Goal: Information Seeking & Learning: Find specific fact

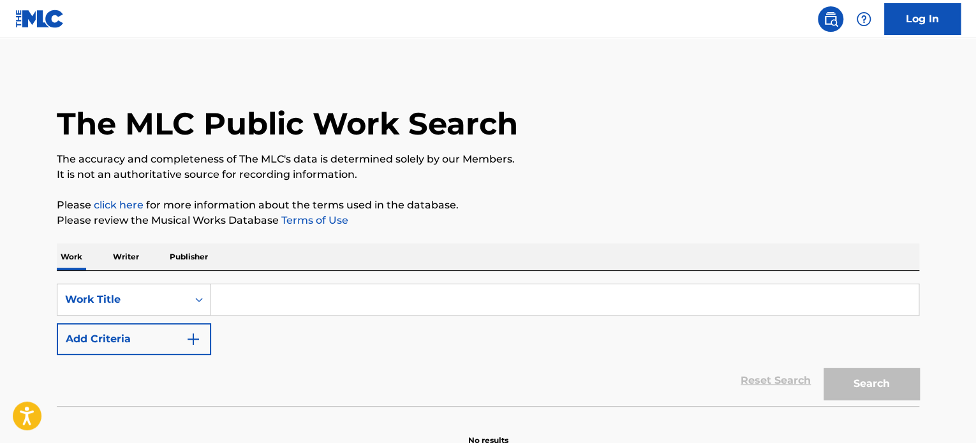
click at [450, 299] on input "Search Form" at bounding box center [564, 299] width 707 height 31
paste input "AAYIUHPE72ZY2XQ"
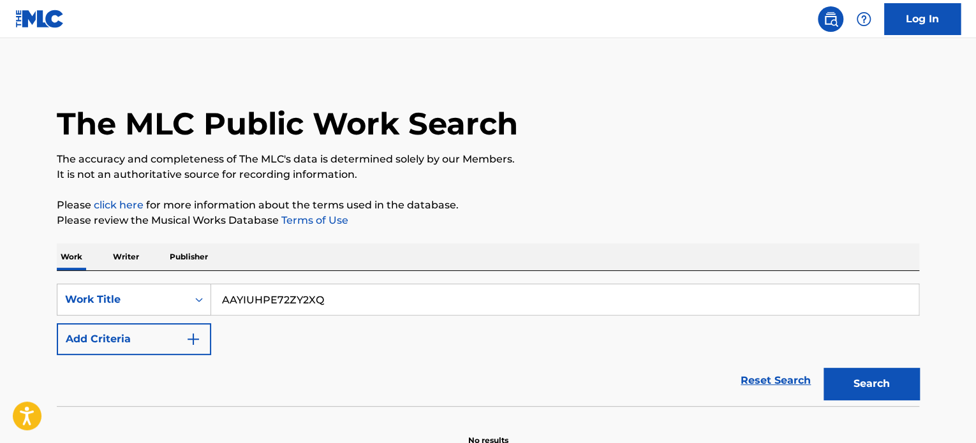
click at [437, 256] on div "Work Writer Publisher" at bounding box center [488, 257] width 862 height 27
click at [319, 298] on input "AAYIUHPE72ZY2XQ" at bounding box center [564, 299] width 707 height 31
paste input "LOVE POTIONS"
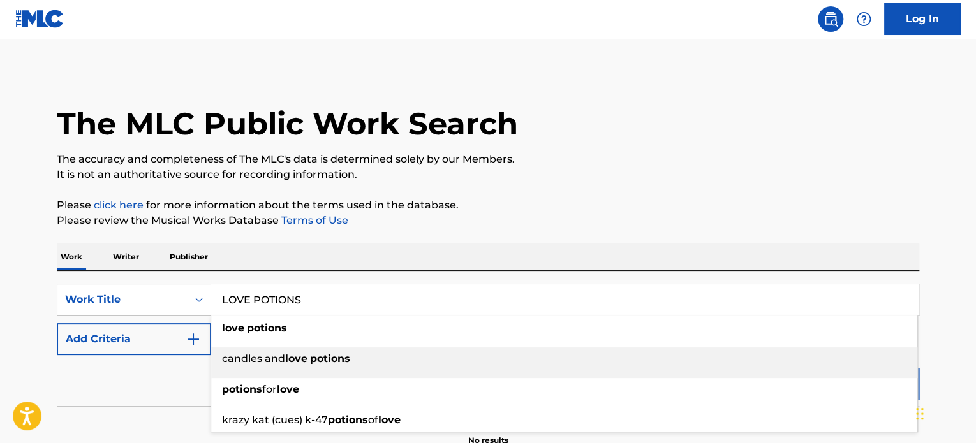
click at [881, 374] on li "candles and love potions" at bounding box center [564, 363] width 706 height 31
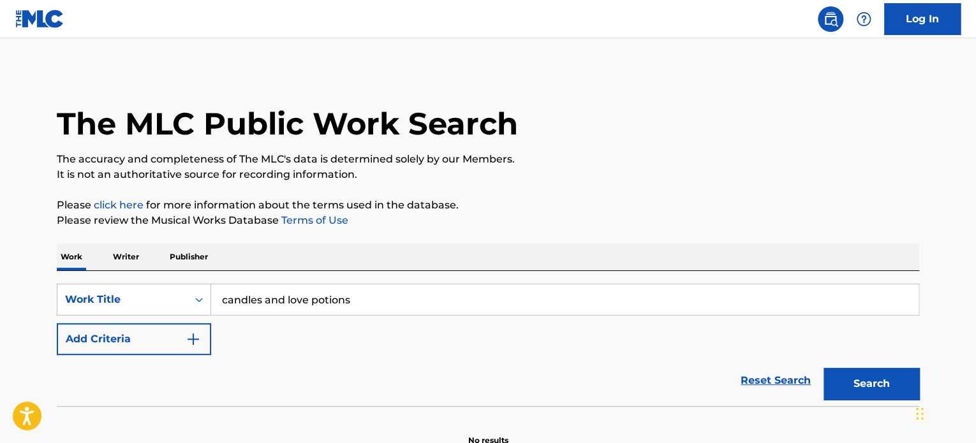
click at [344, 291] on input "candles and love potions" at bounding box center [564, 299] width 707 height 31
click at [344, 292] on input "candles and love potions" at bounding box center [564, 299] width 707 height 31
paste input "LOVE POTIONS"
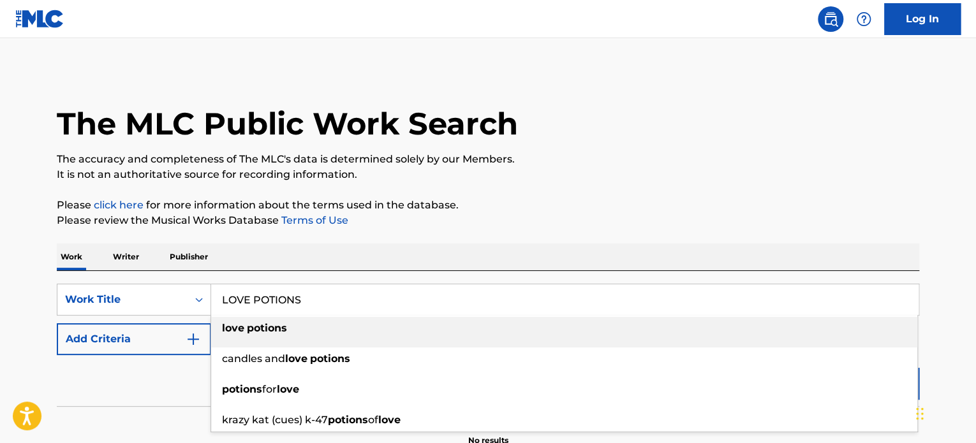
type input "LOVE POTIONS"
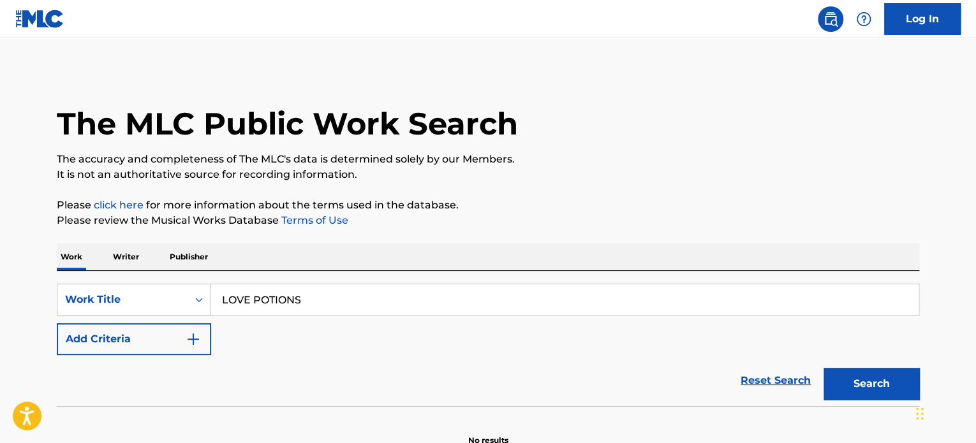
click at [919, 178] on div "The MLC Public Work Search The accuracy and completeness of The MLC's data is d…" at bounding box center [487, 258] width 893 height 376
click at [878, 376] on button "Search" at bounding box center [871, 384] width 96 height 32
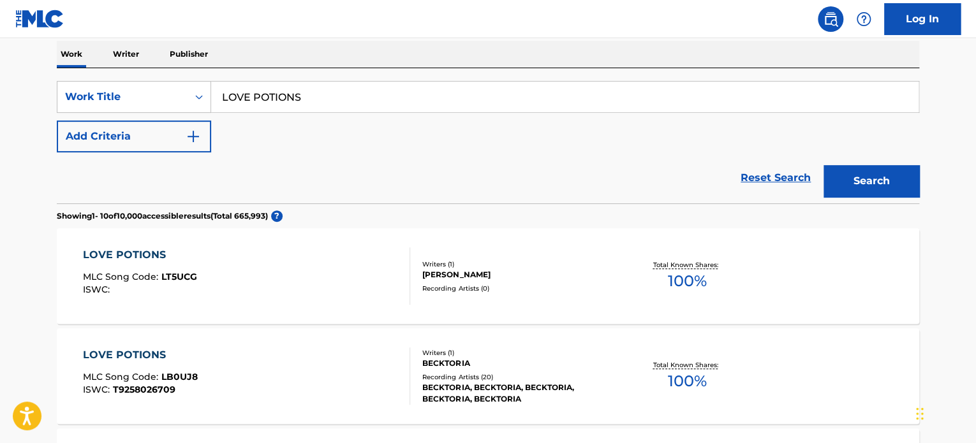
scroll to position [128, 0]
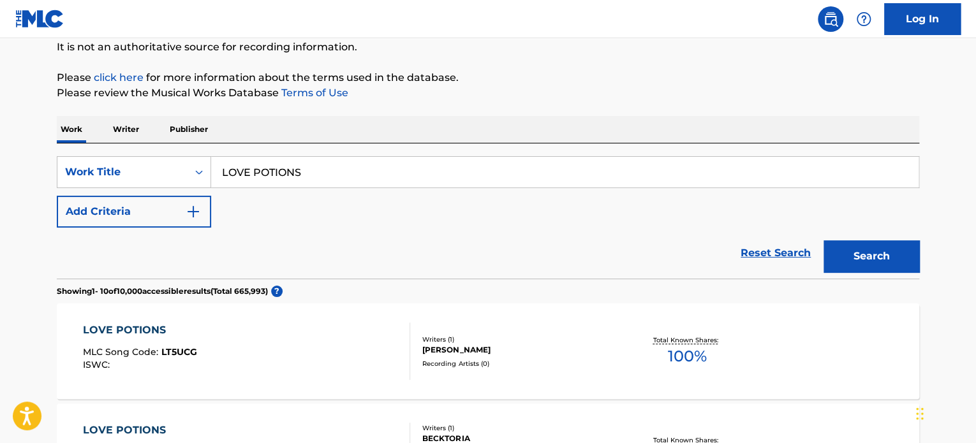
click at [199, 211] on img "Search Form" at bounding box center [193, 211] width 15 height 15
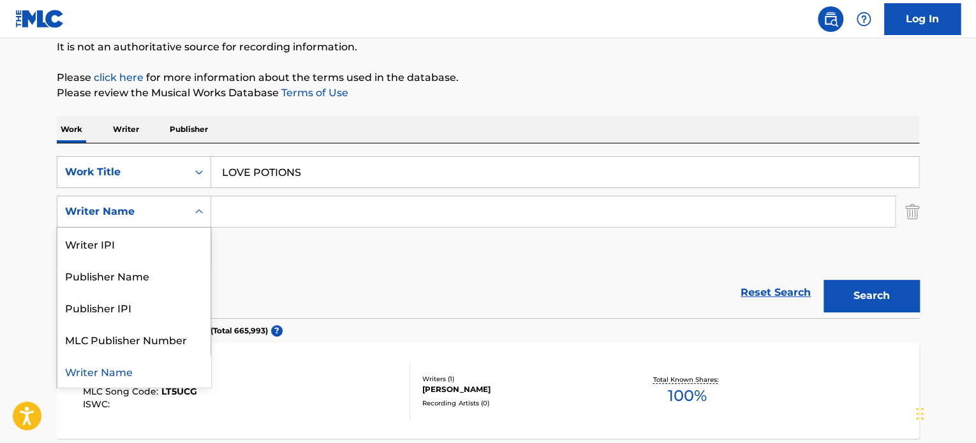
click at [168, 211] on div "Writer Name" at bounding box center [122, 211] width 115 height 15
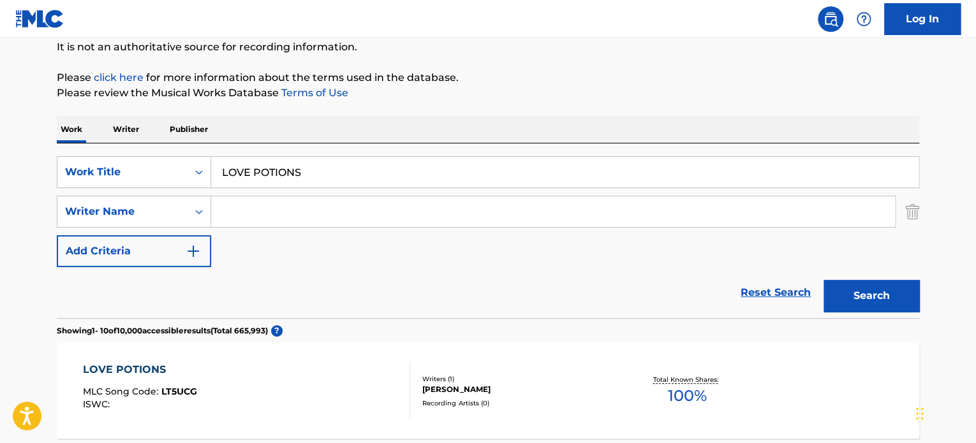
click at [175, 209] on div "Writer Name" at bounding box center [122, 211] width 115 height 15
paste input "LANDAU"
type input "LANDAU"
click at [363, 305] on div "Reset Search Search" at bounding box center [488, 292] width 862 height 51
click at [847, 288] on button "Search" at bounding box center [871, 296] width 96 height 32
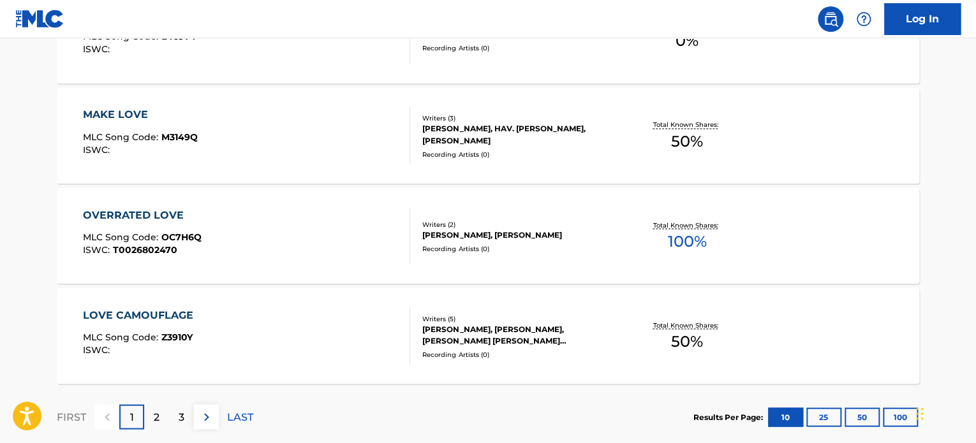
scroll to position [1084, 0]
drag, startPoint x: 35, startPoint y: 0, endPoint x: 240, endPoint y: 129, distance: 241.8
click at [240, 129] on div "MAKE LOVE MLC Song Code : M3149Q ISWC :" at bounding box center [247, 134] width 328 height 57
